Goal: Book appointment/travel/reservation

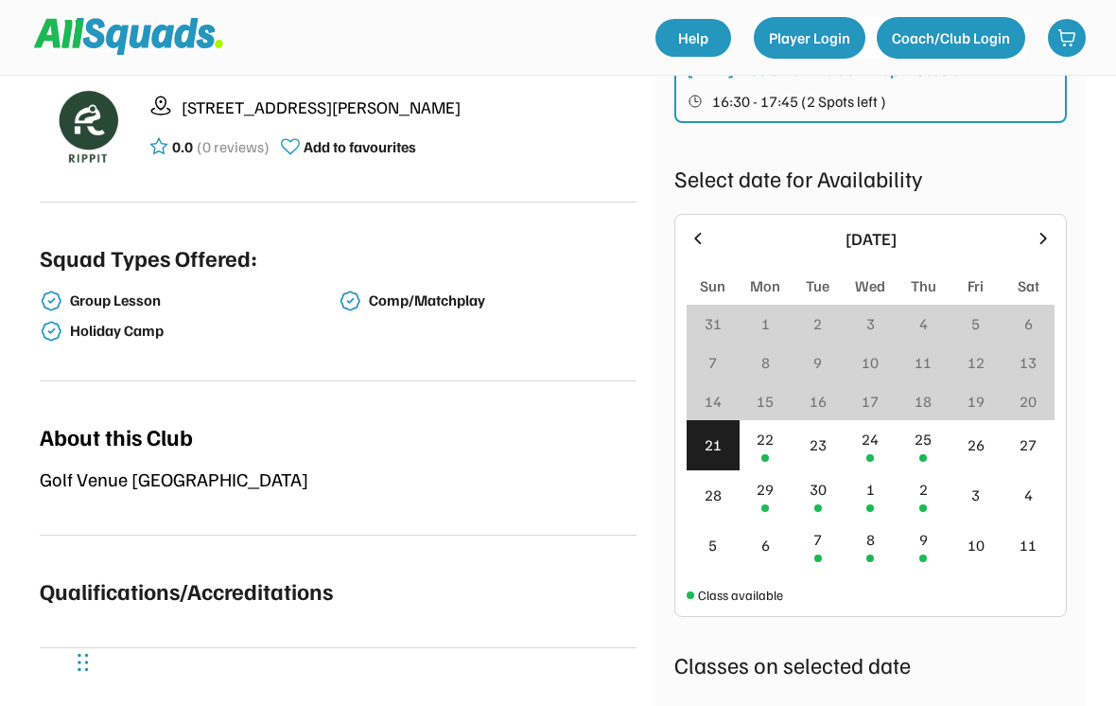
scroll to position [423, 0]
click at [871, 450] on div "24" at bounding box center [870, 440] width 17 height 23
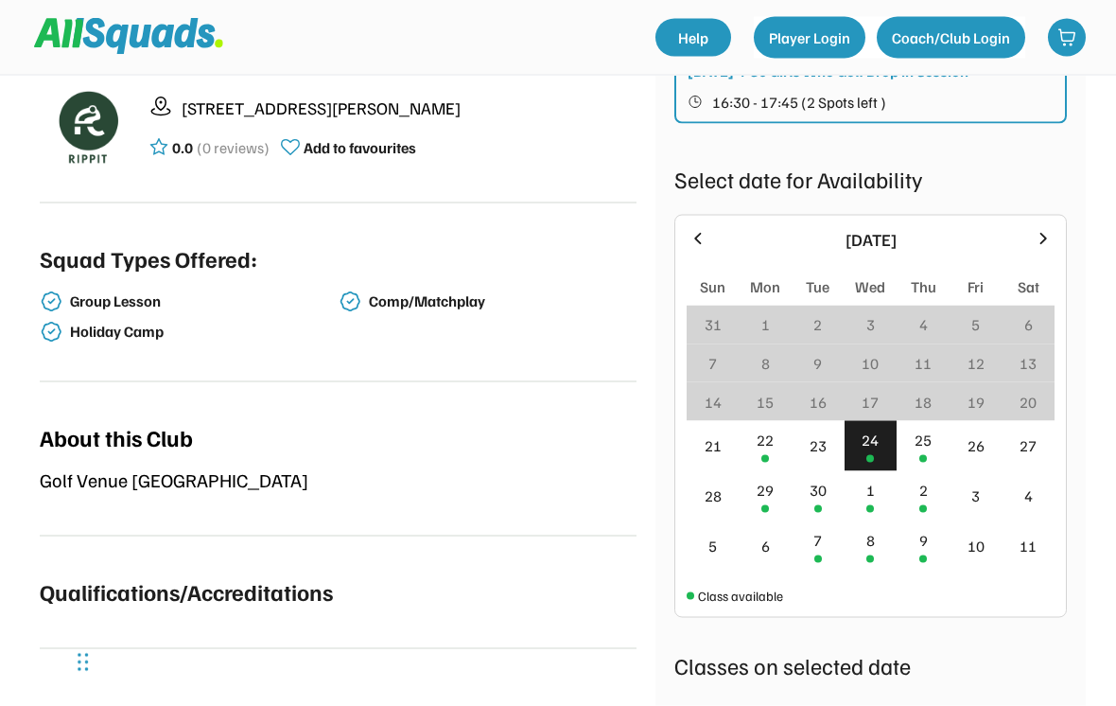
click at [872, 449] on div "24" at bounding box center [870, 440] width 17 height 23
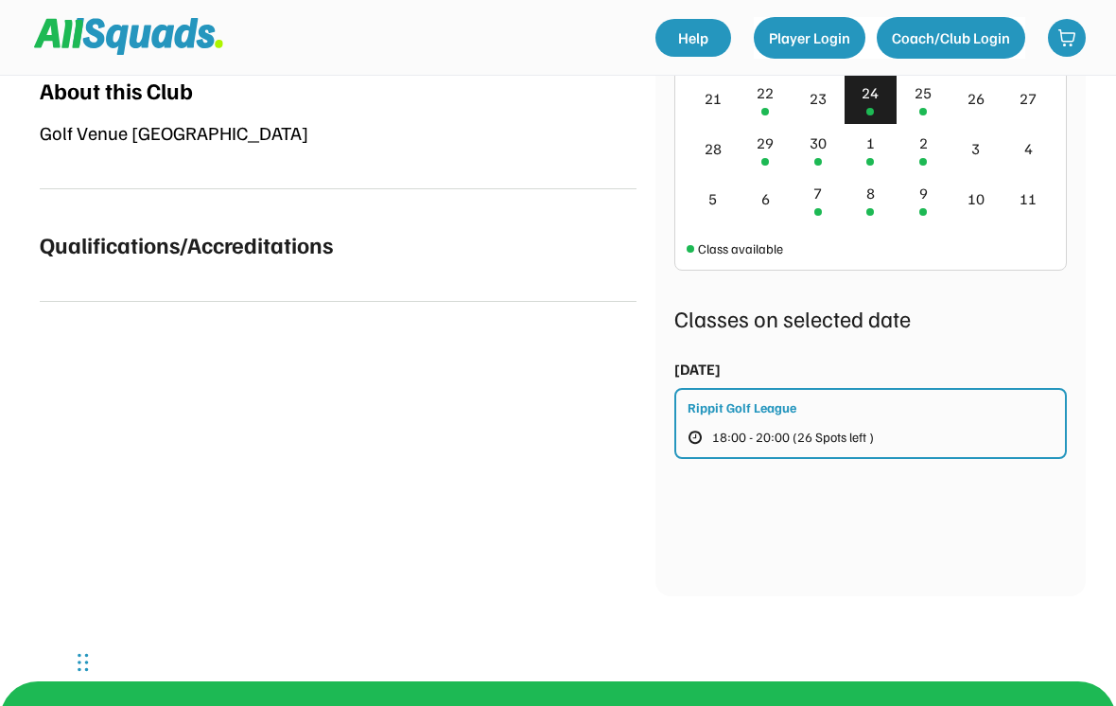
scroll to position [775, 0]
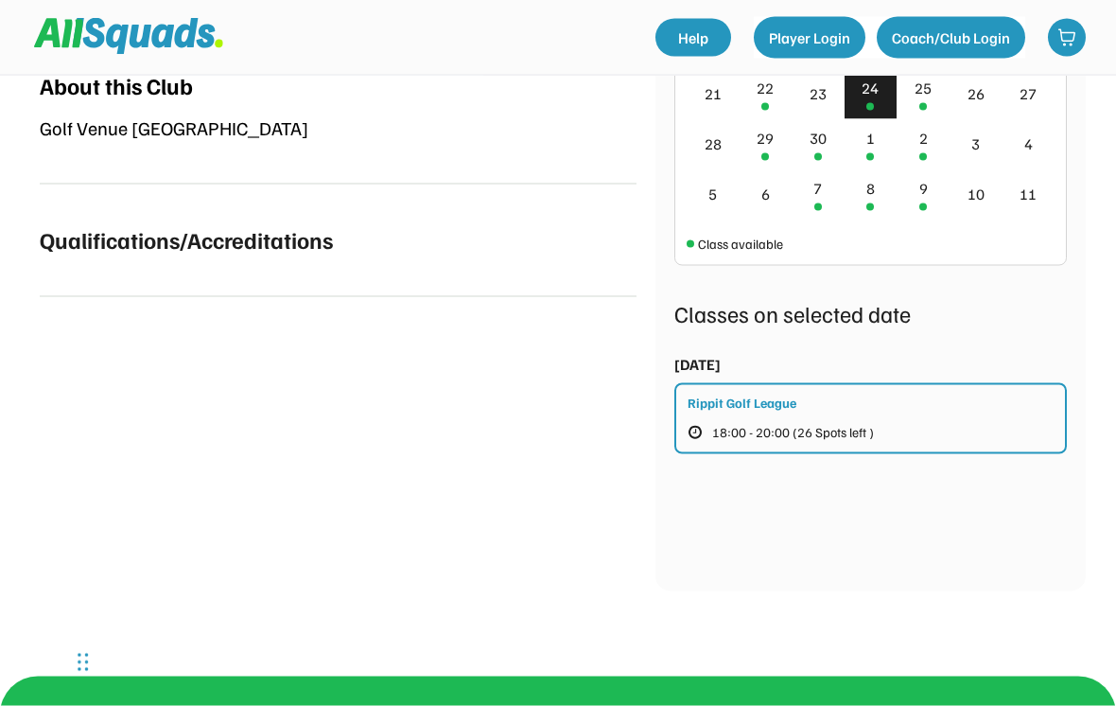
click at [767, 110] on div at bounding box center [766, 107] width 8 height 8
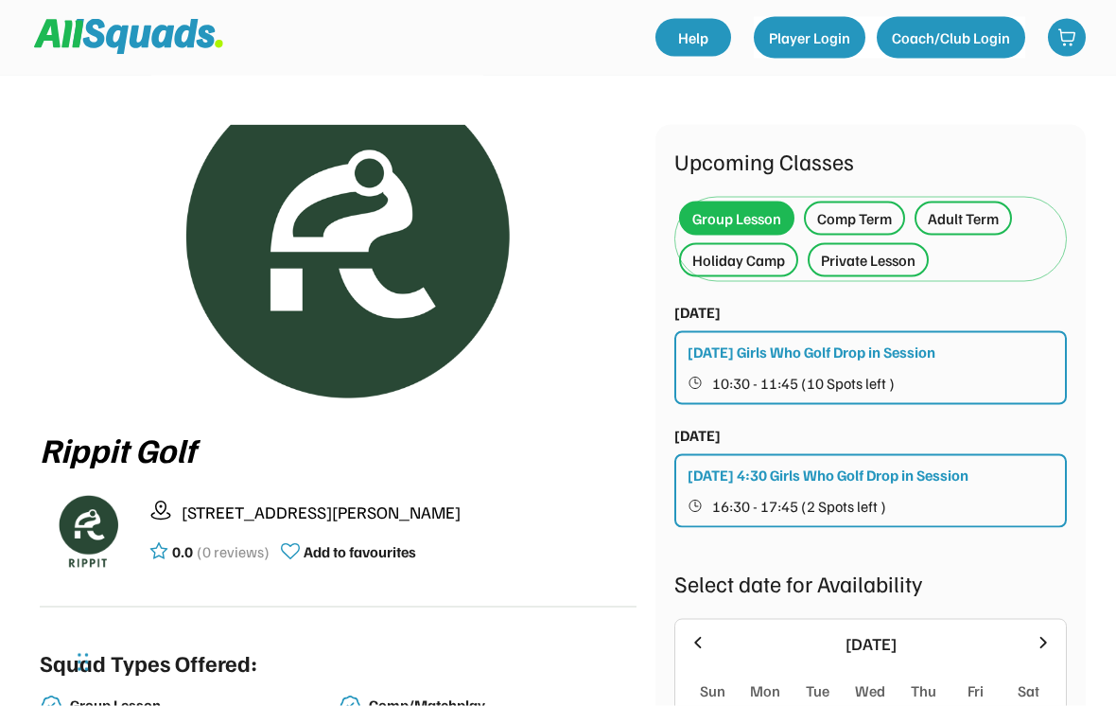
scroll to position [0, 0]
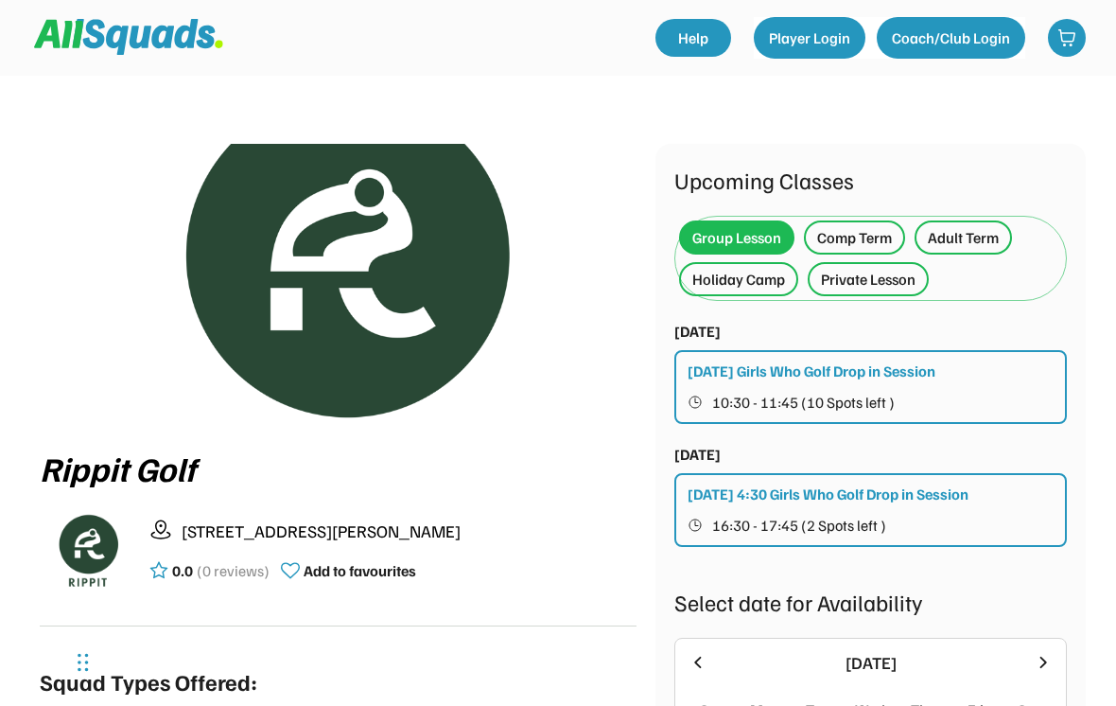
click at [885, 282] on div "Private Lesson" at bounding box center [868, 279] width 95 height 23
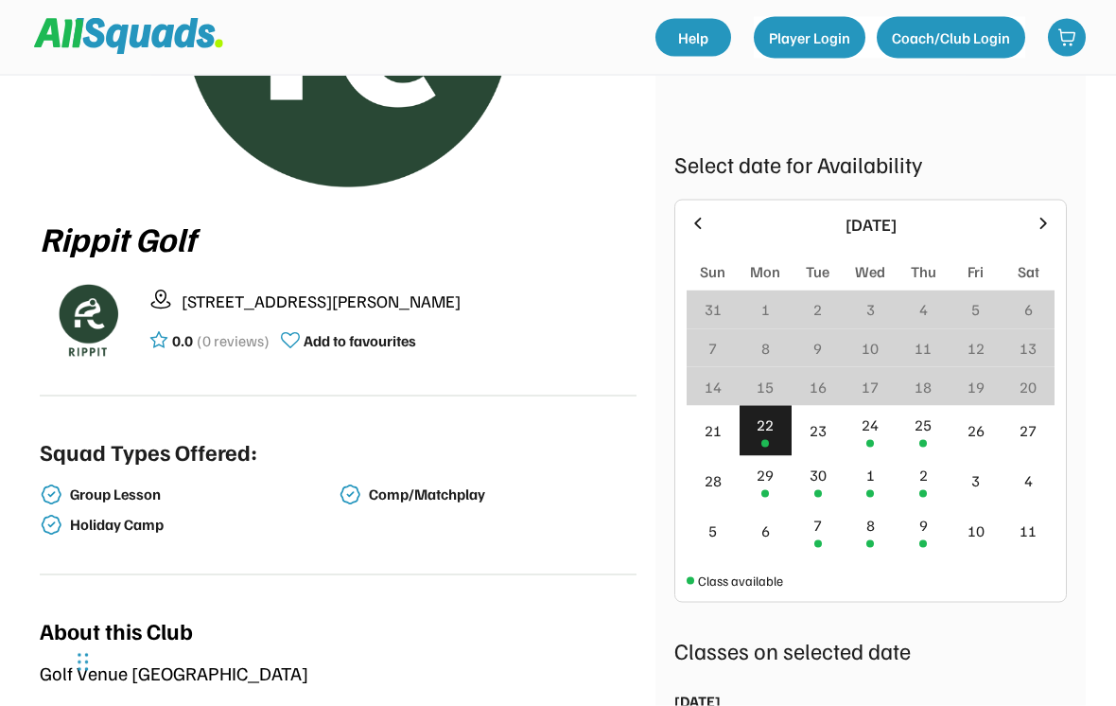
scroll to position [229, 0]
click at [877, 438] on div "24" at bounding box center [871, 432] width 53 height 50
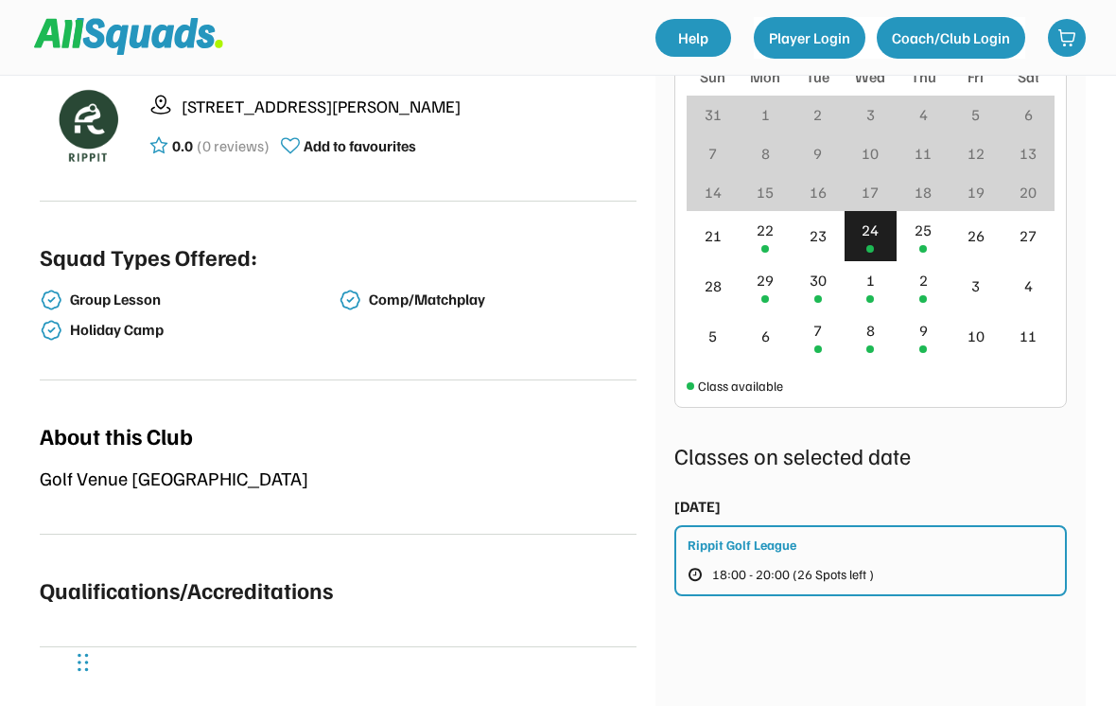
scroll to position [426, 0]
click at [935, 243] on div "25" at bounding box center [923, 235] width 53 height 50
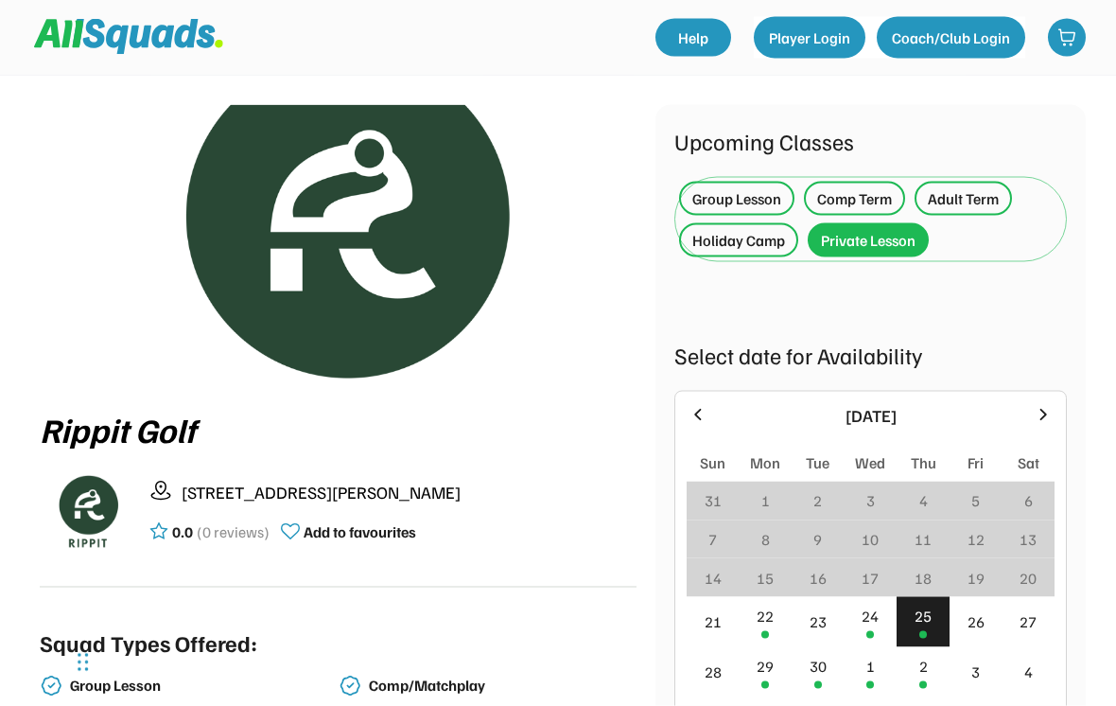
scroll to position [25, 0]
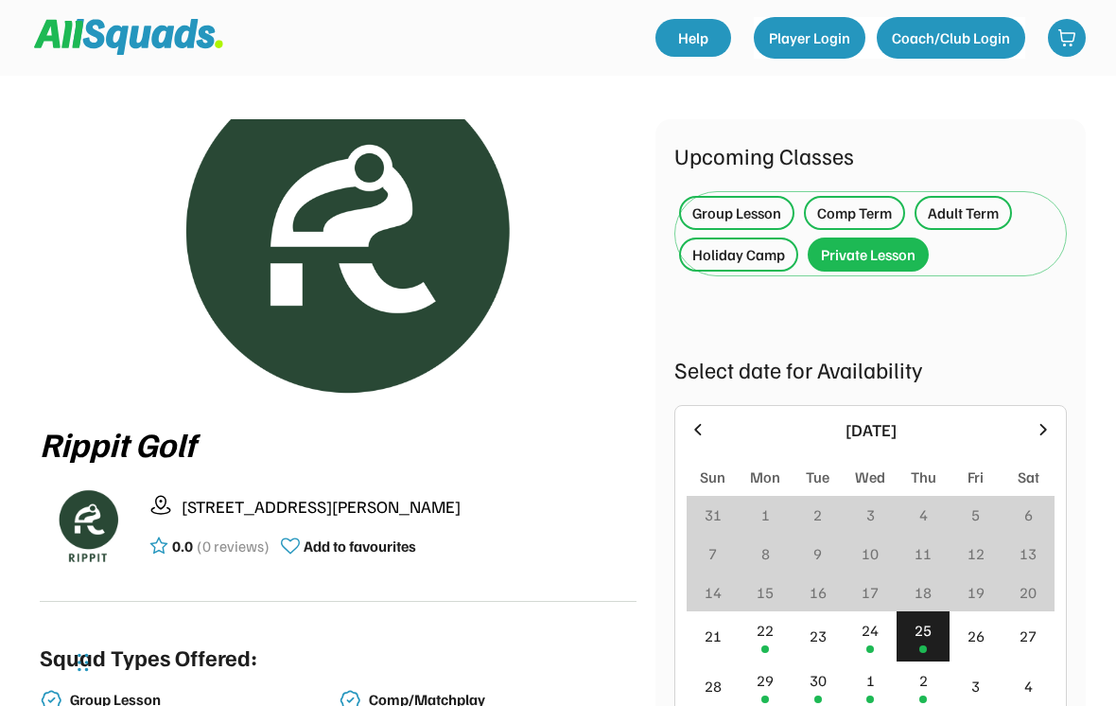
click at [882, 246] on div "Private Lesson" at bounding box center [868, 254] width 95 height 23
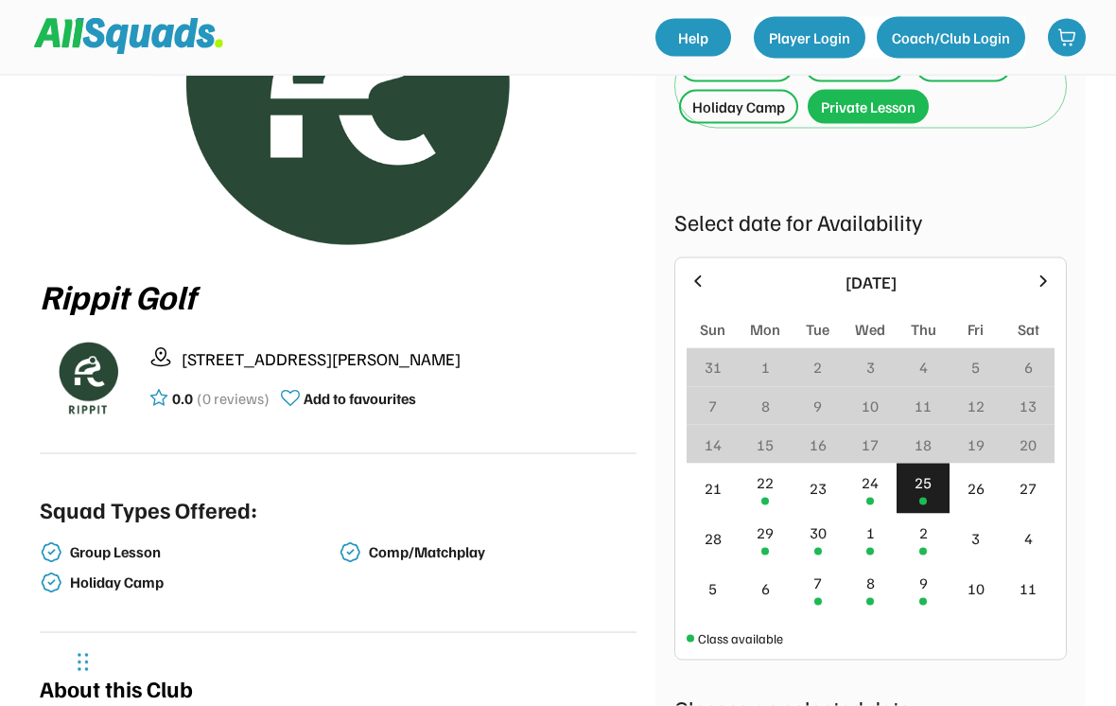
scroll to position [174, 0]
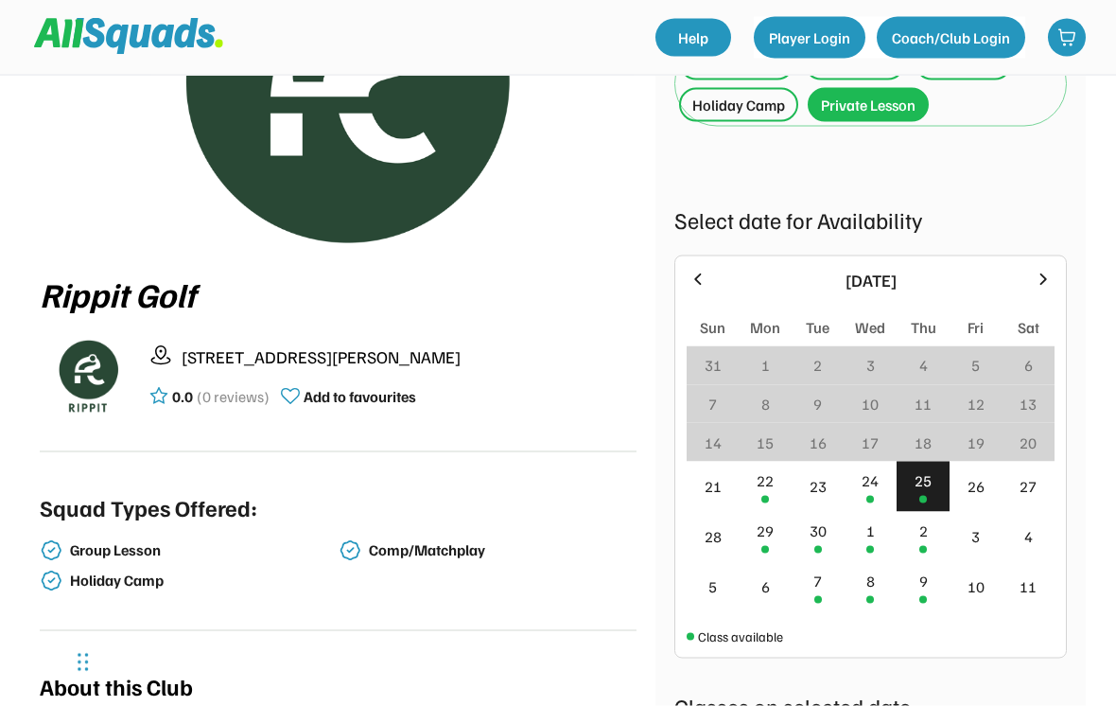
click at [776, 492] on div "22" at bounding box center [766, 487] width 53 height 50
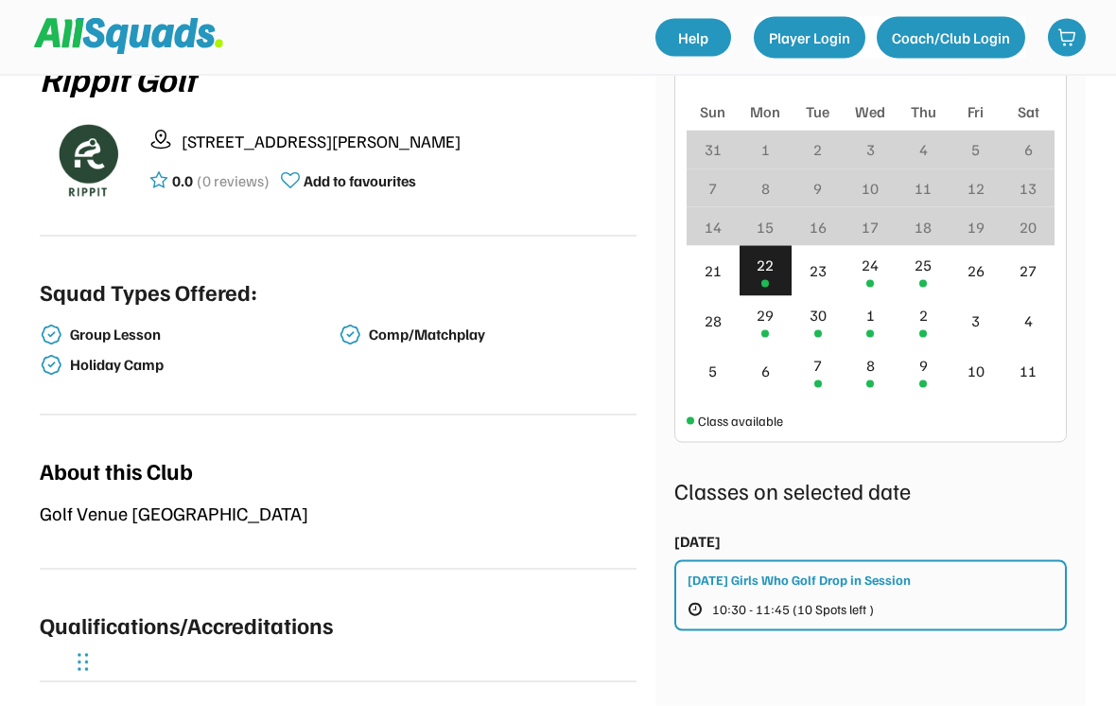
scroll to position [386, 0]
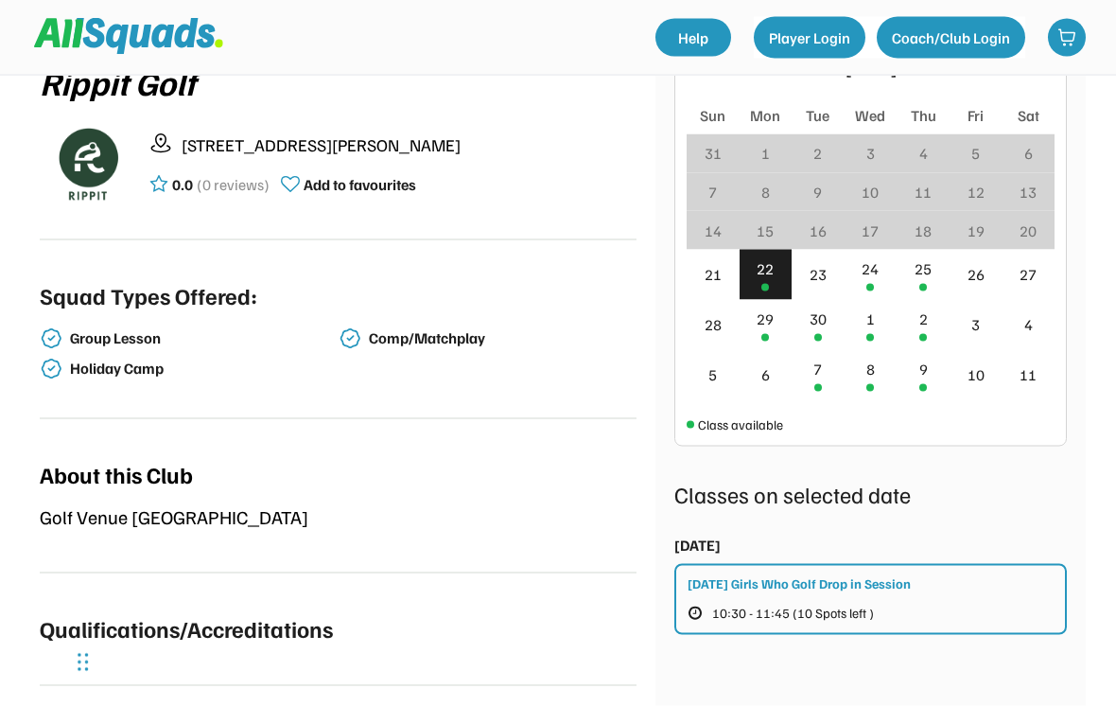
click at [878, 284] on div "24" at bounding box center [871, 275] width 53 height 50
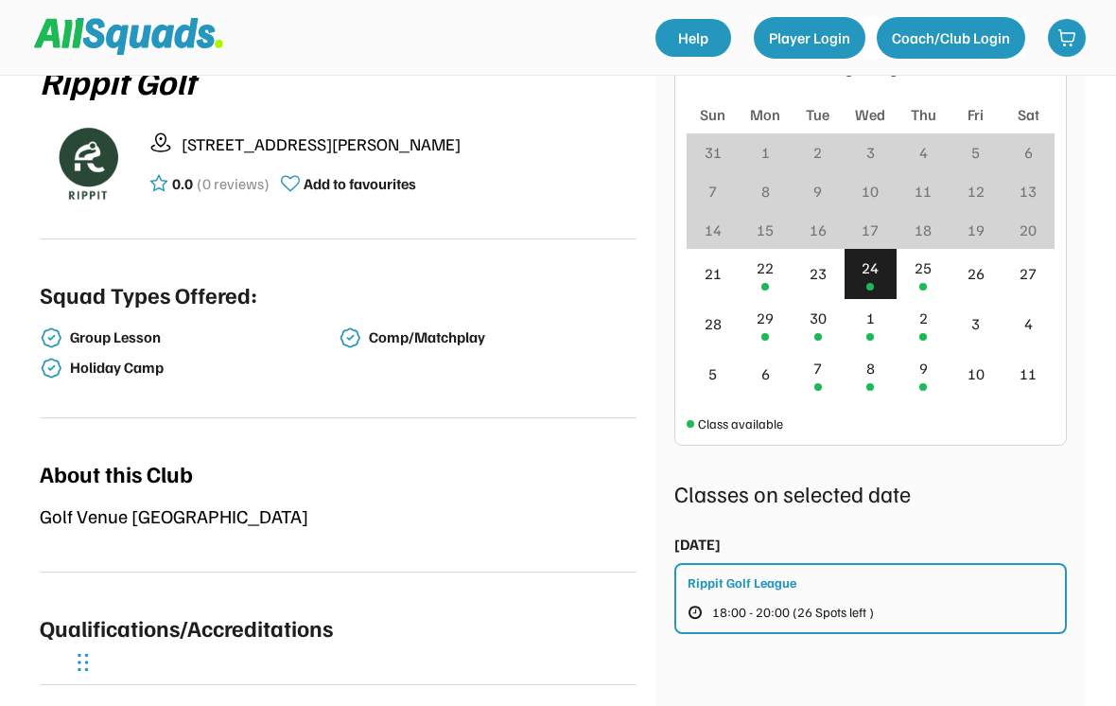
click at [764, 337] on div at bounding box center [766, 337] width 8 height 8
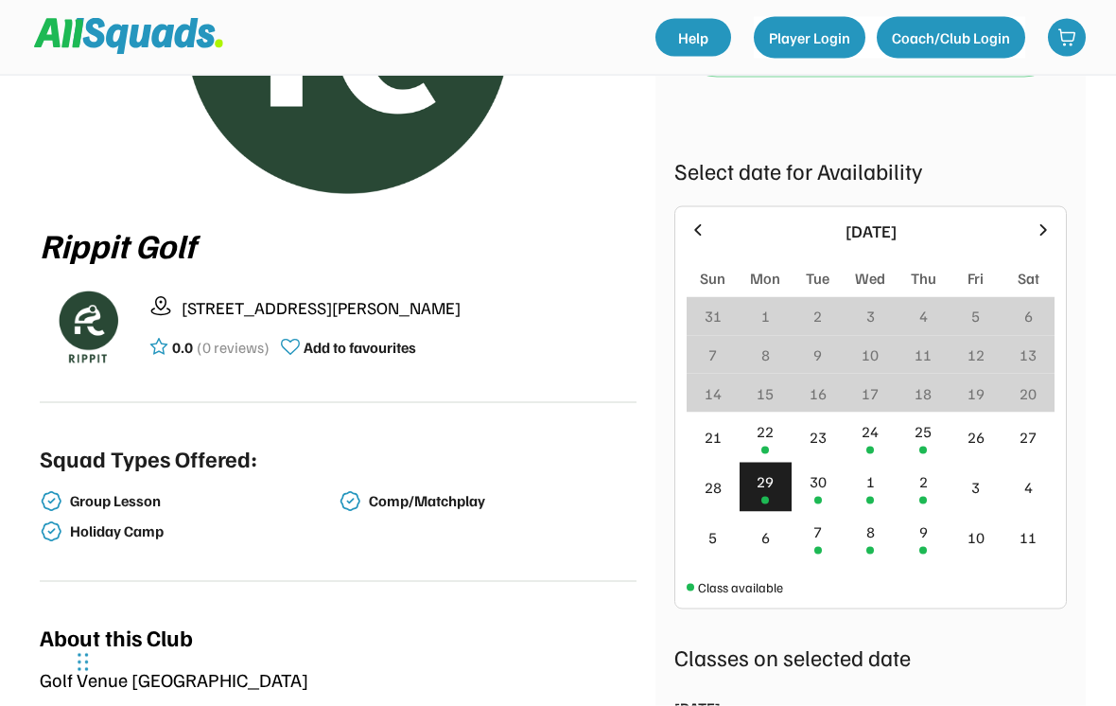
scroll to position [224, 0]
click at [764, 443] on div "22" at bounding box center [766, 437] width 53 height 50
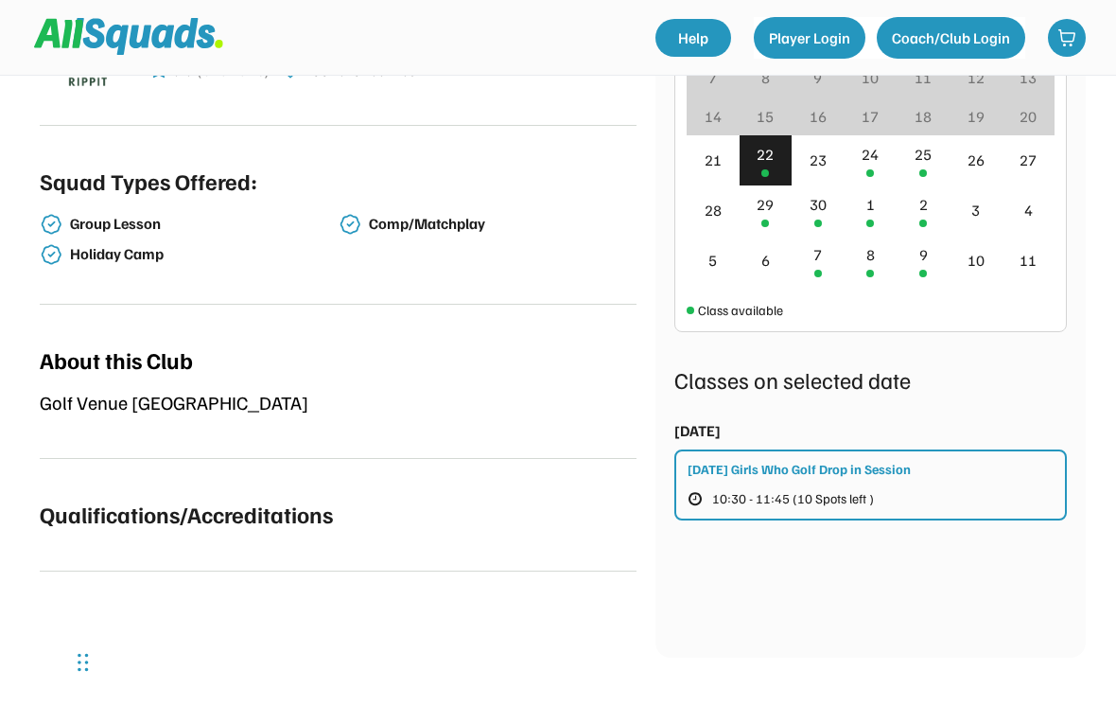
scroll to position [499, 0]
click at [828, 166] on div "23" at bounding box center [818, 161] width 53 height 50
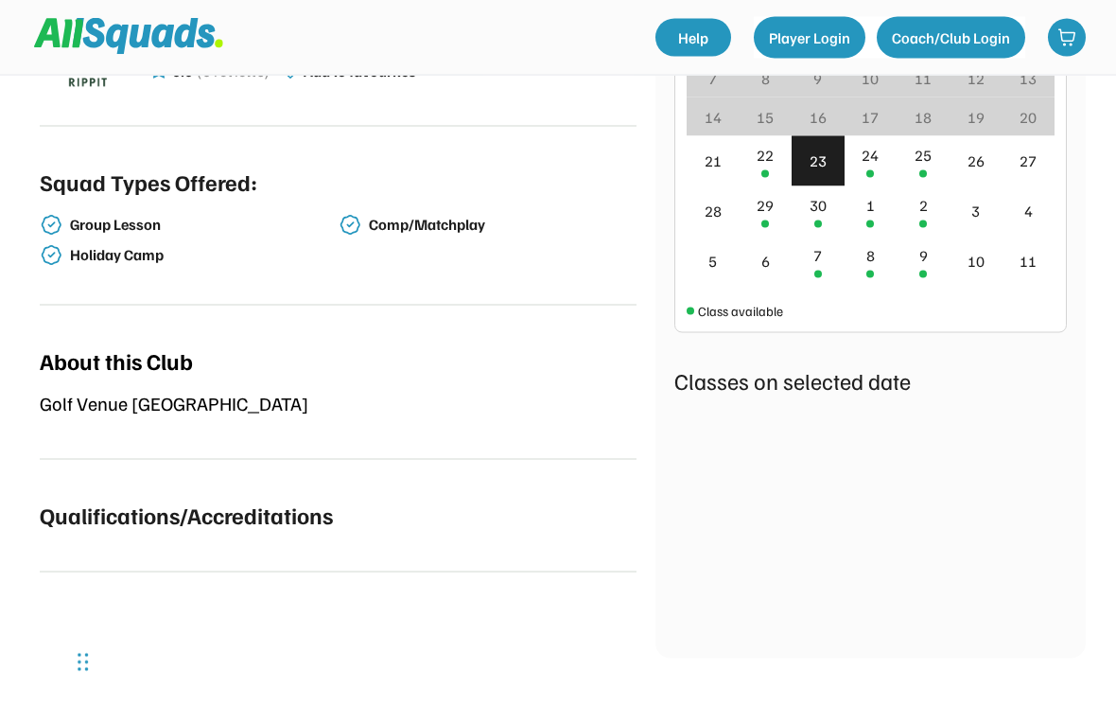
scroll to position [500, 0]
click at [876, 170] on div "24" at bounding box center [871, 160] width 53 height 50
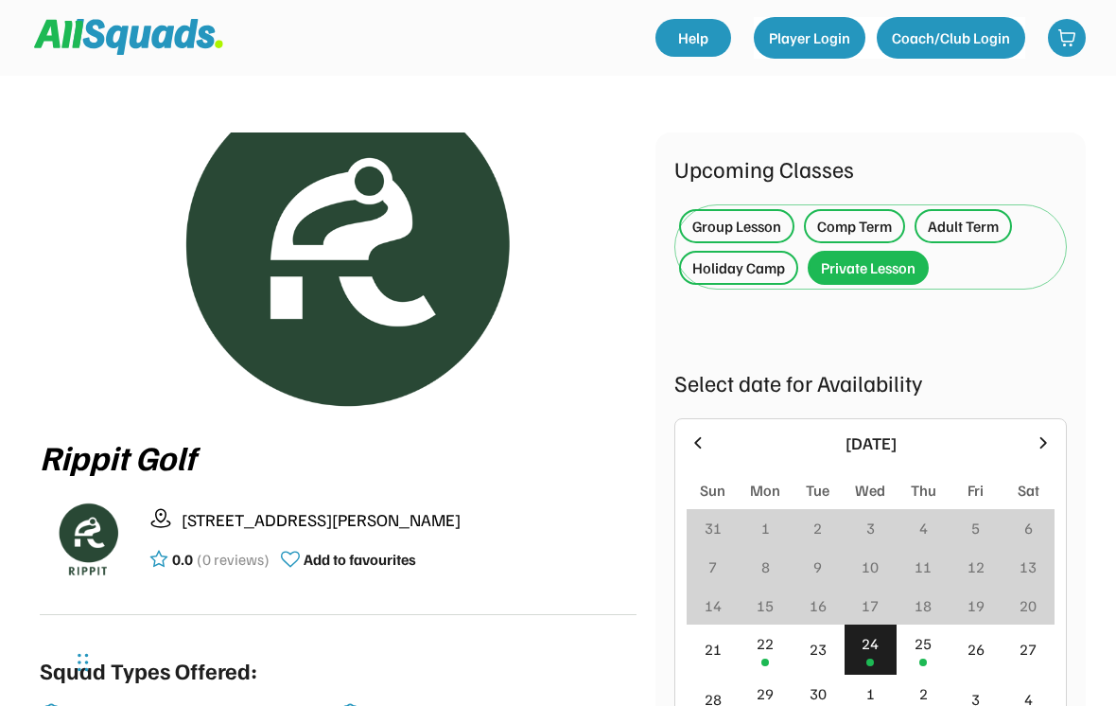
scroll to position [0, 0]
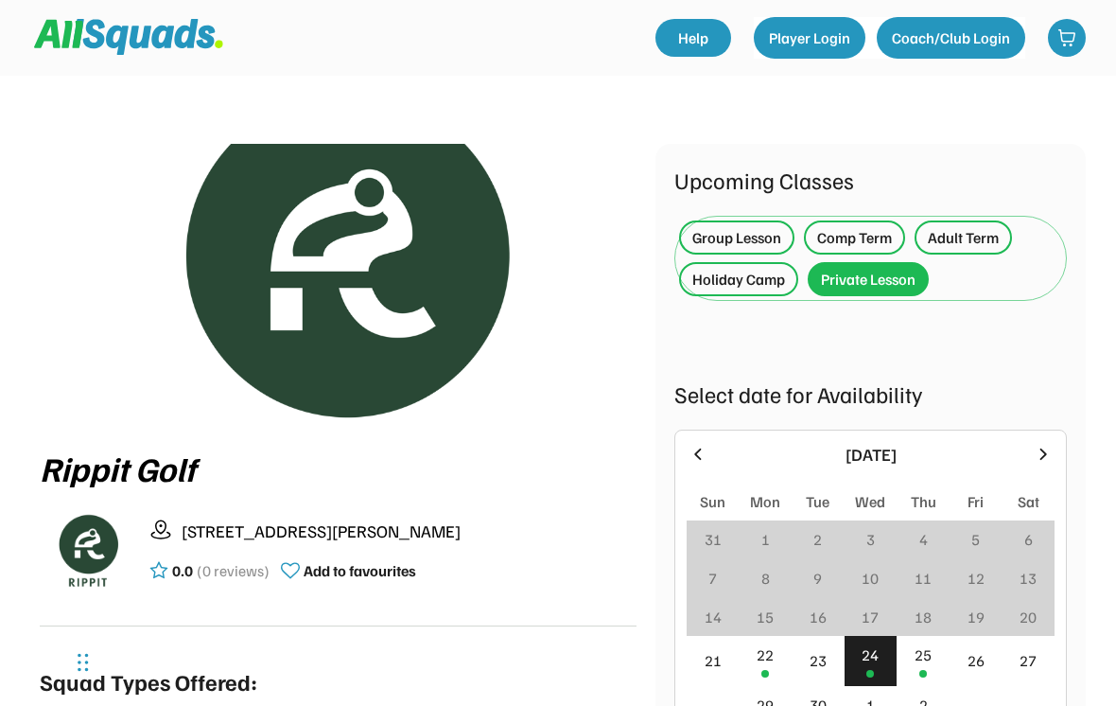
click at [871, 275] on div "Private Lesson" at bounding box center [868, 279] width 95 height 23
